Goal: Task Accomplishment & Management: Use online tool/utility

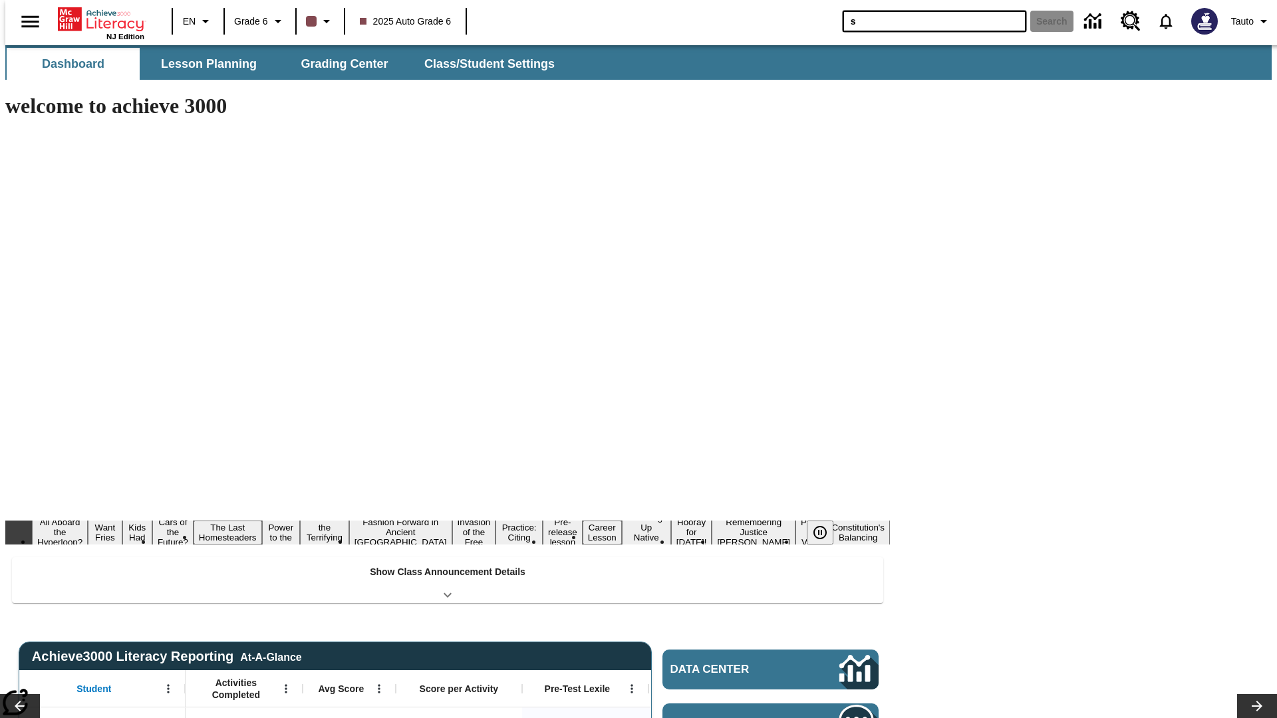
type input "s"
click at [1043, 21] on button "Search" at bounding box center [1051, 21] width 43 height 21
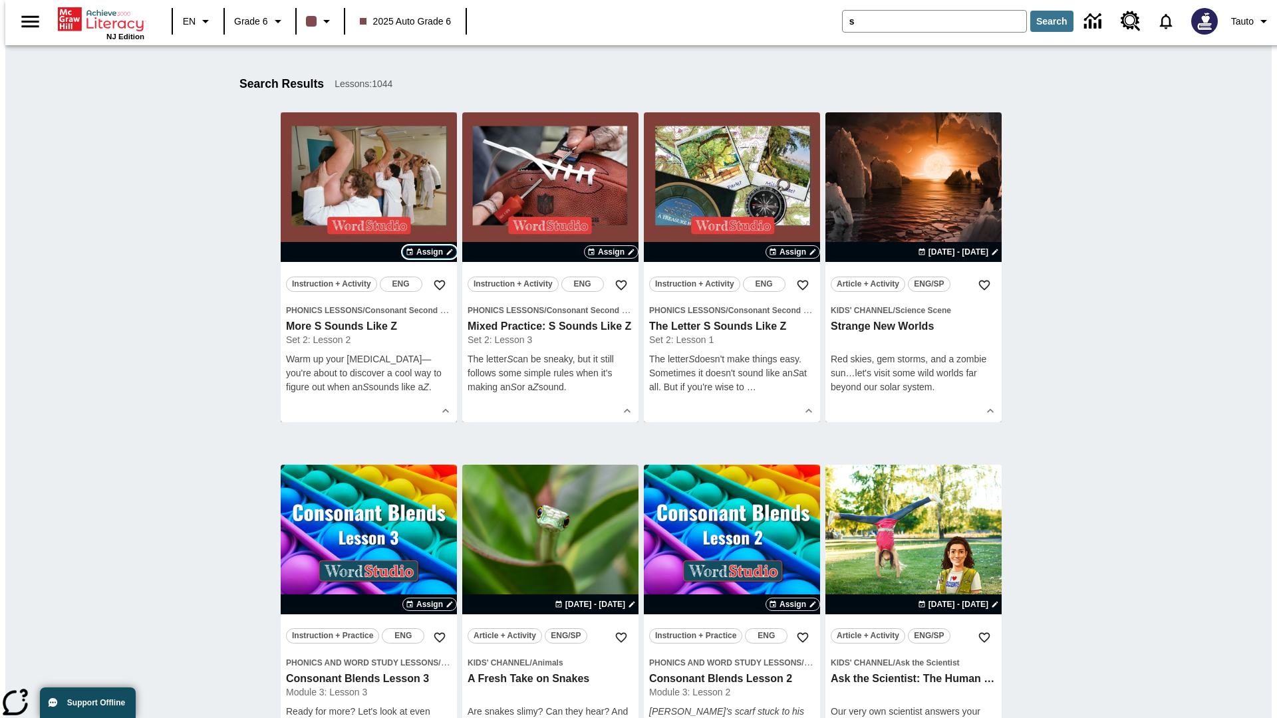
click at [430, 252] on span "Assign" at bounding box center [429, 252] width 27 height 12
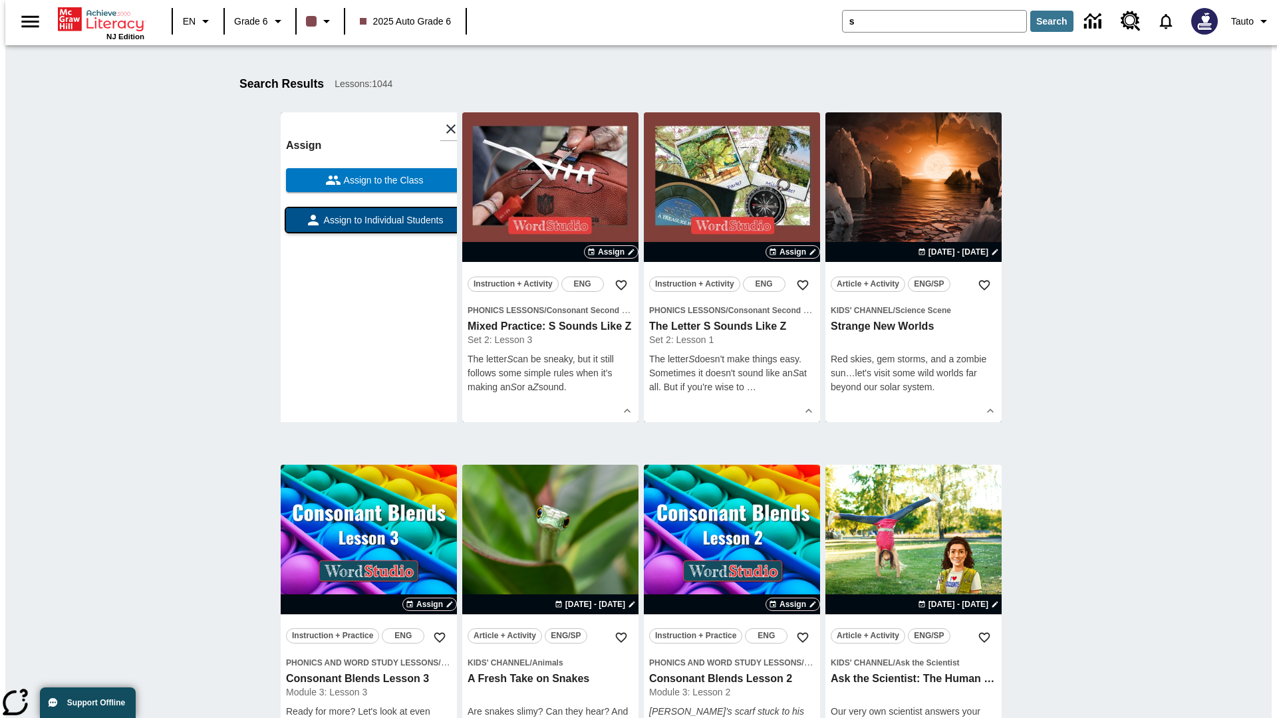
click at [368, 226] on span "Assign to Individual Students" at bounding box center [382, 220] width 122 height 14
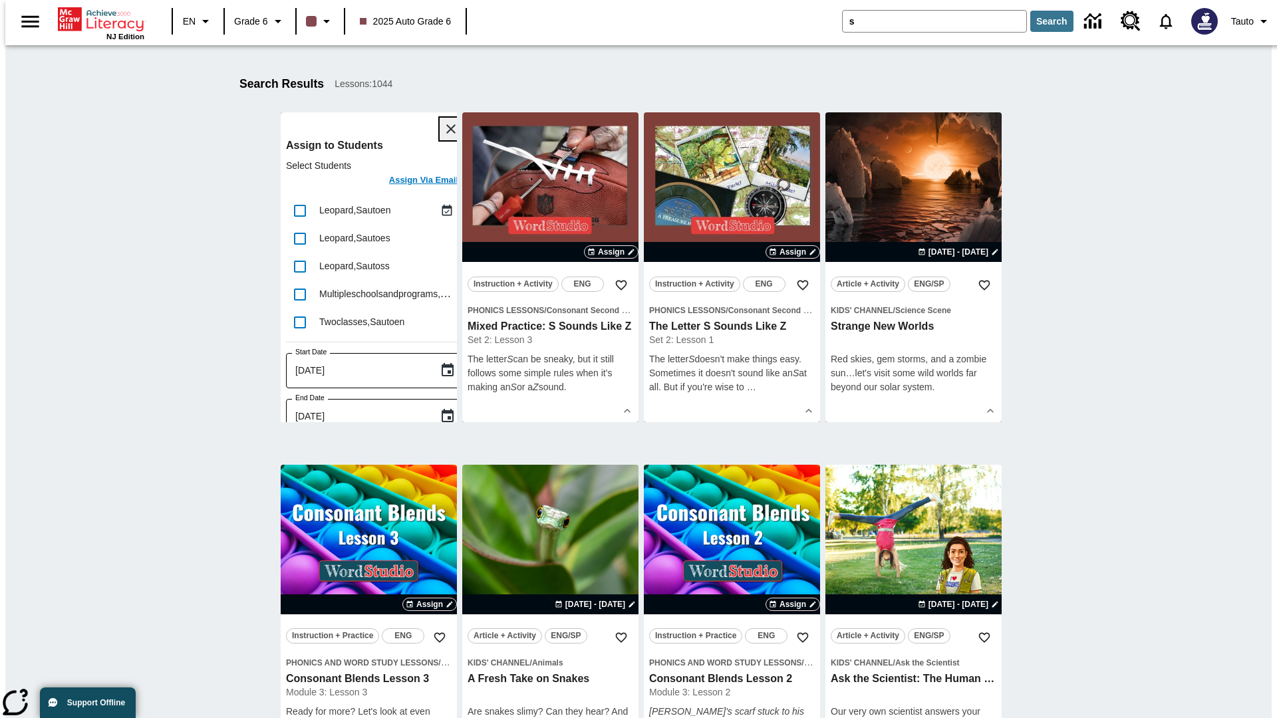
click at [446, 129] on icon "Close" at bounding box center [450, 128] width 9 height 9
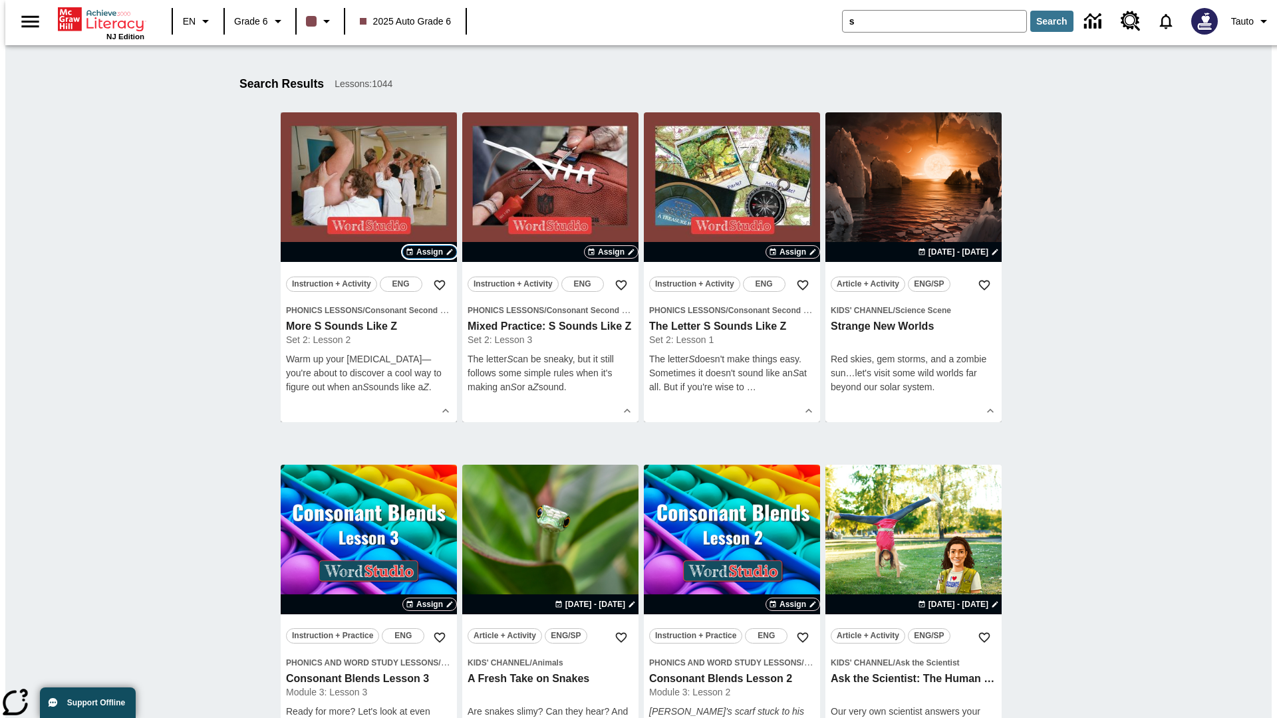
click at [430, 252] on span "Assign" at bounding box center [429, 252] width 27 height 12
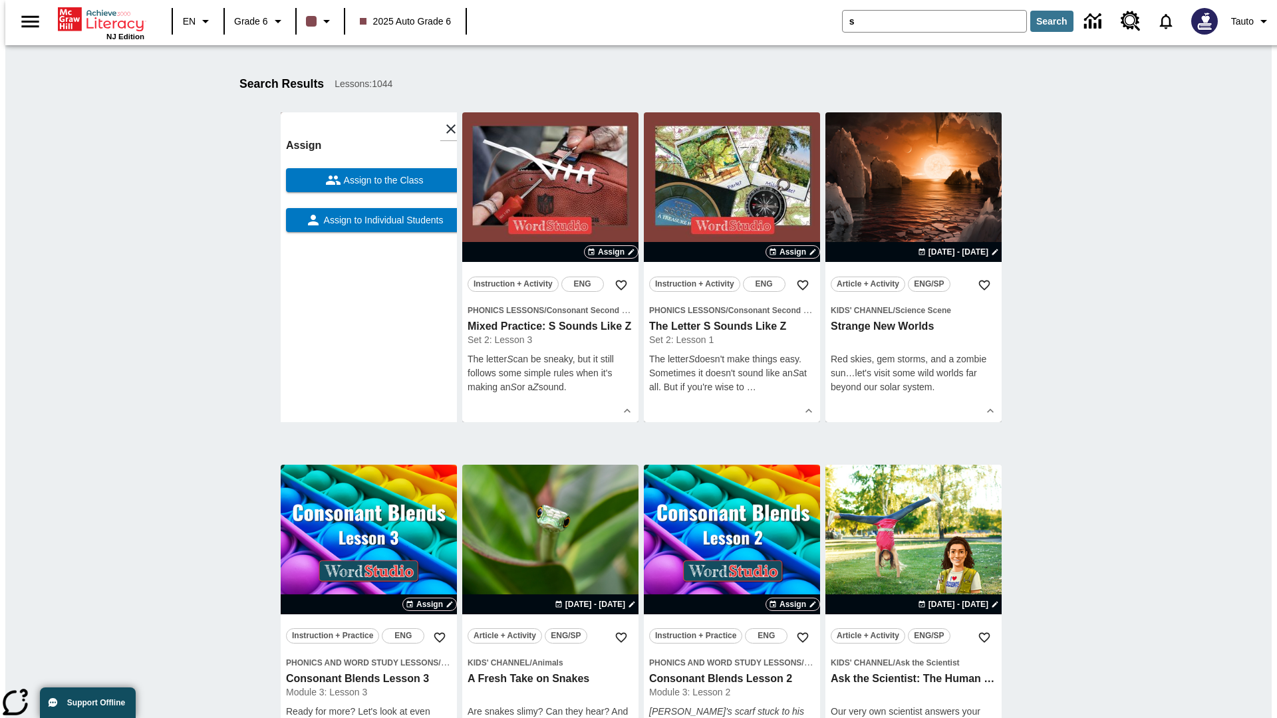
scroll to position [168, 0]
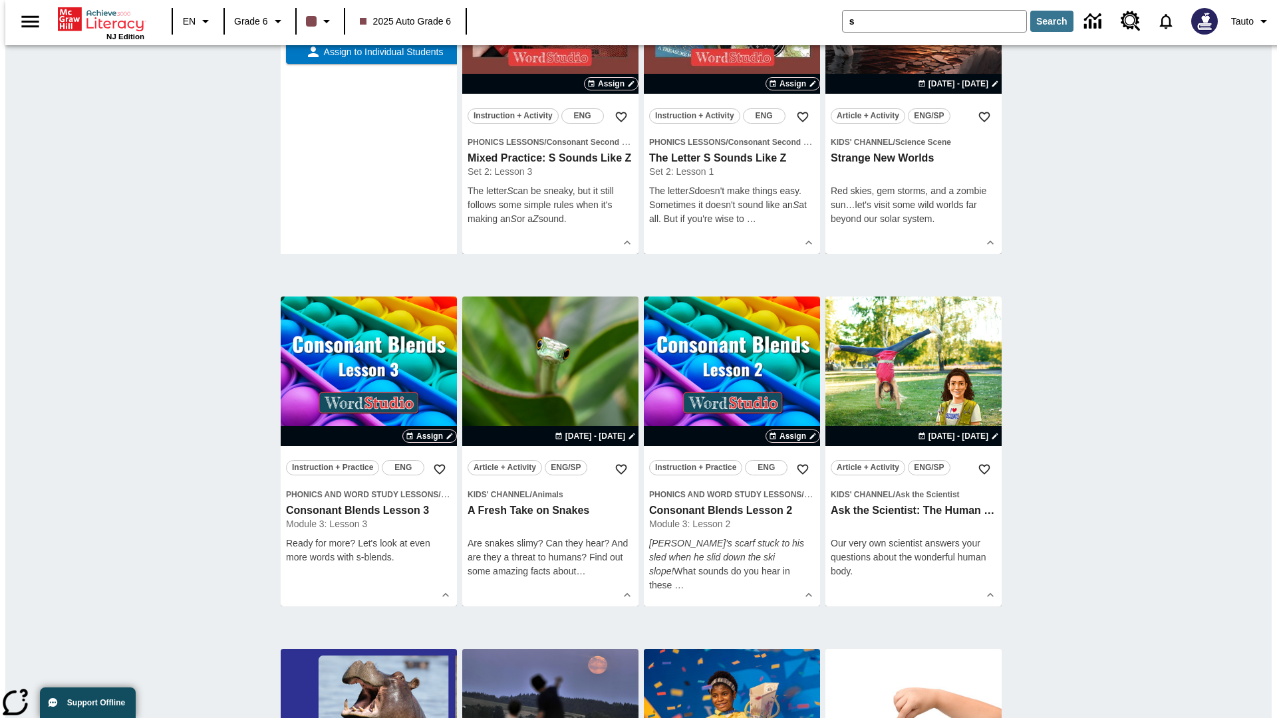
click at [368, 19] on span "Assign to the Class" at bounding box center [382, 12] width 82 height 14
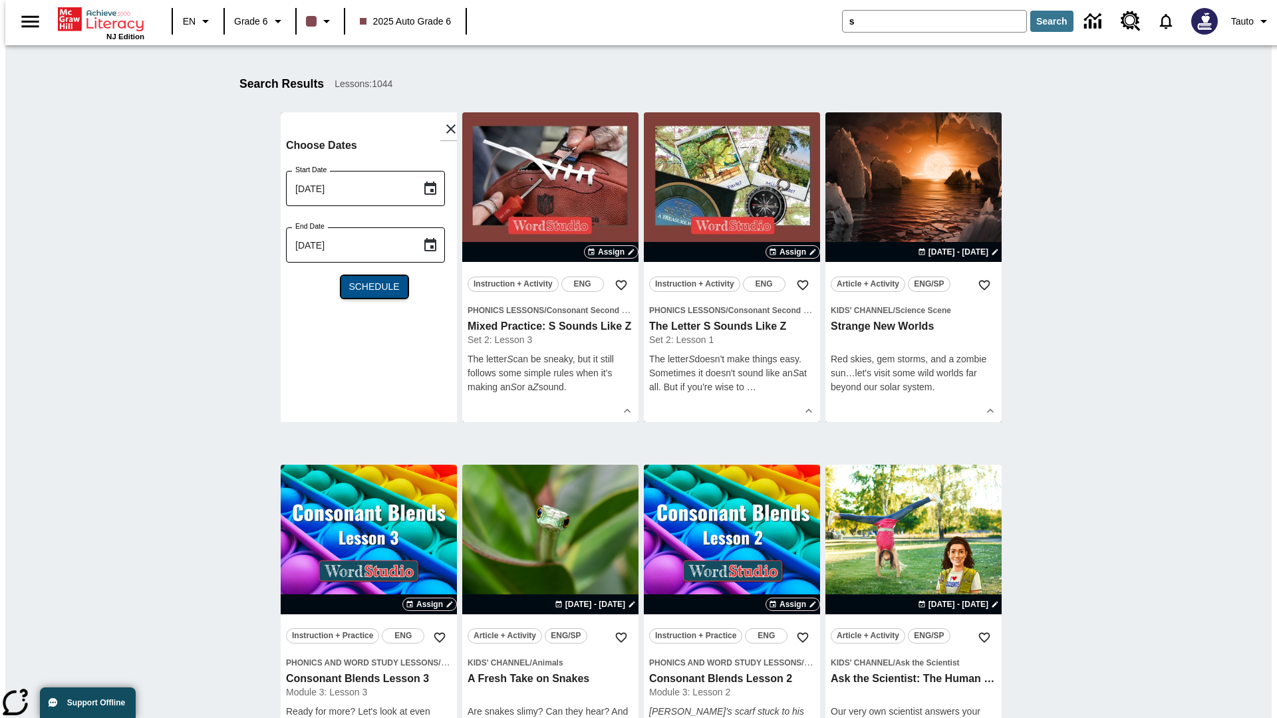
click at [368, 287] on span "Schedule" at bounding box center [373, 287] width 51 height 14
